Goal: Navigation & Orientation: Find specific page/section

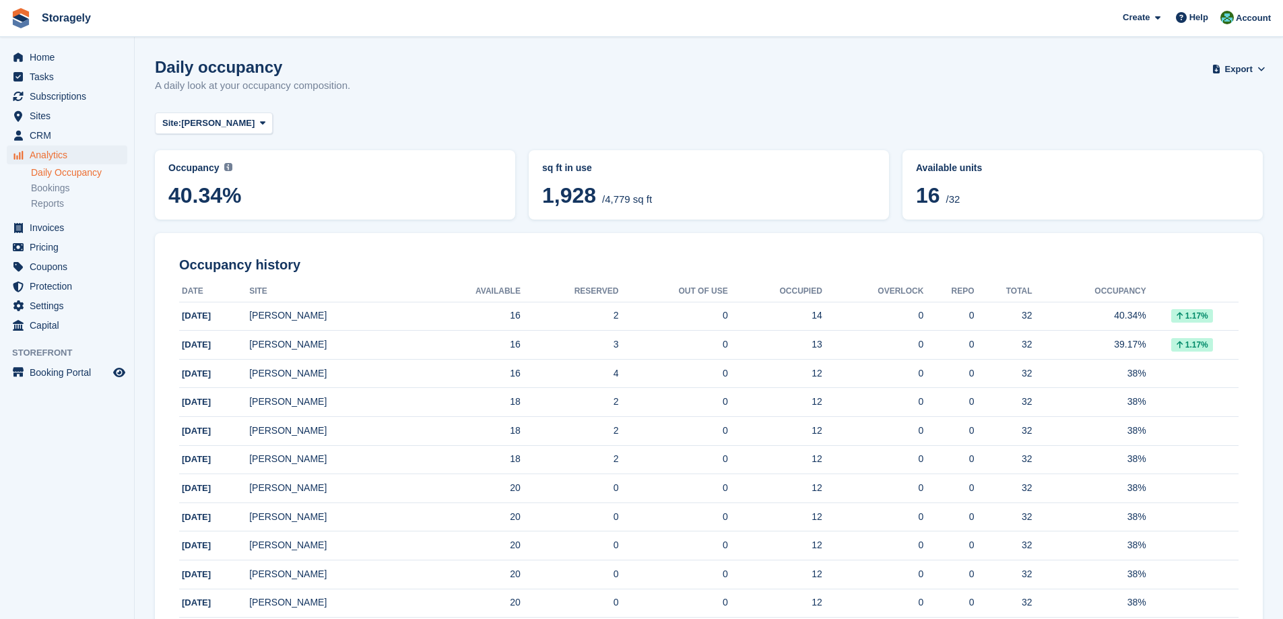
click at [189, 262] on h2 "Occupancy history" at bounding box center [708, 264] width 1059 height 15
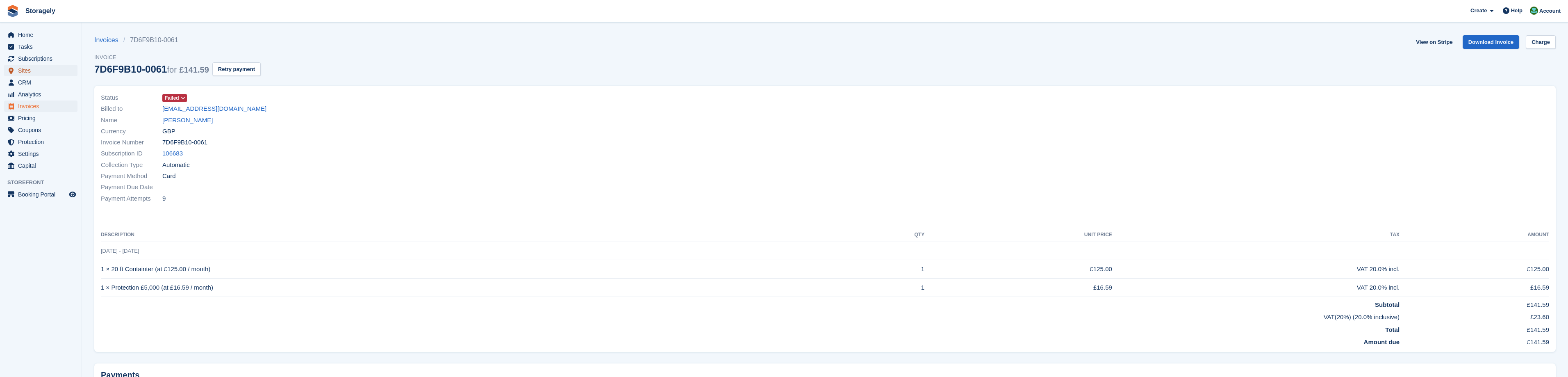
click at [26, 71] on span "Sites" at bounding box center [43, 70] width 49 height 12
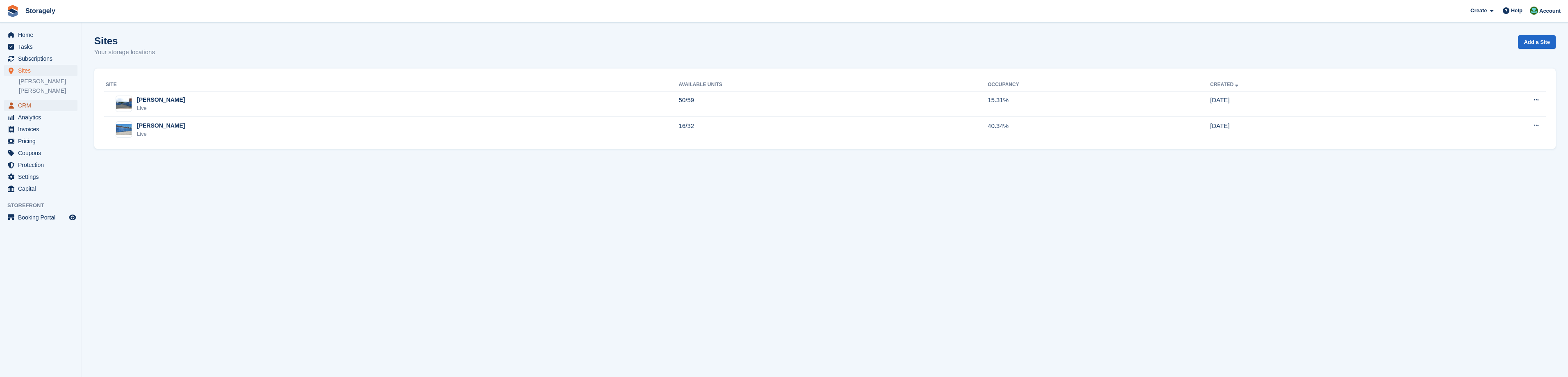
click at [22, 107] on span "CRM" at bounding box center [43, 105] width 49 height 12
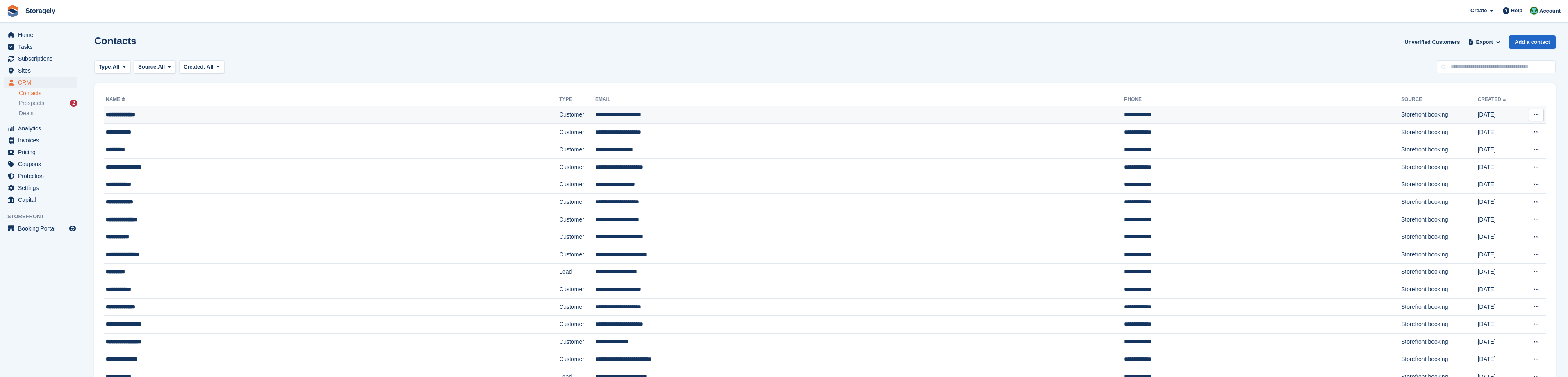
click at [145, 118] on div "**********" at bounding box center [262, 115] width 313 height 9
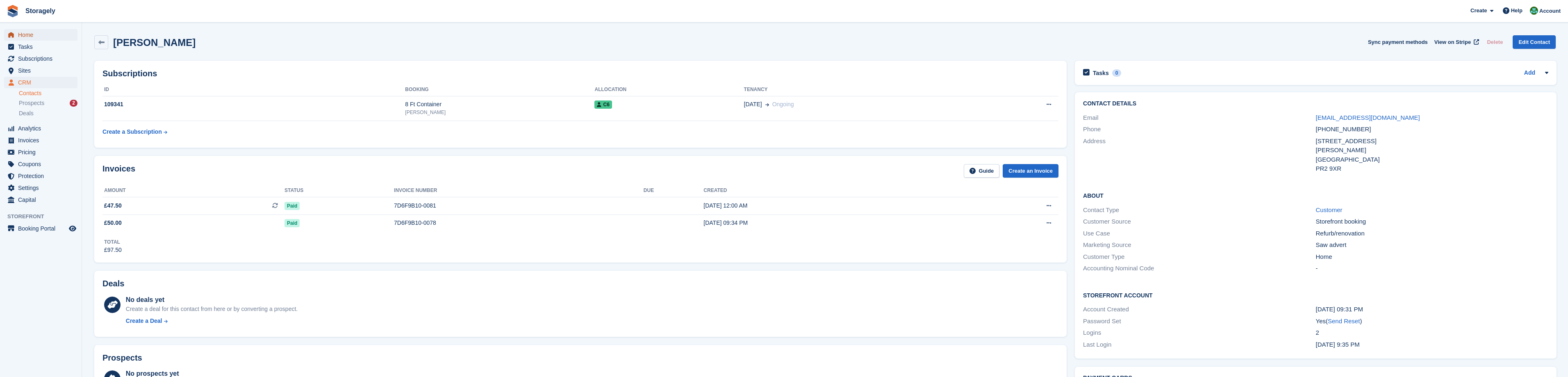
click at [38, 38] on span "Home" at bounding box center [43, 35] width 49 height 12
click at [595, 150] on div "Subscriptions ID Booking Allocation Tenancy 109341 8 Ft Container Preston C6 22…" at bounding box center [580, 104] width 981 height 95
